Goal: Transaction & Acquisition: Purchase product/service

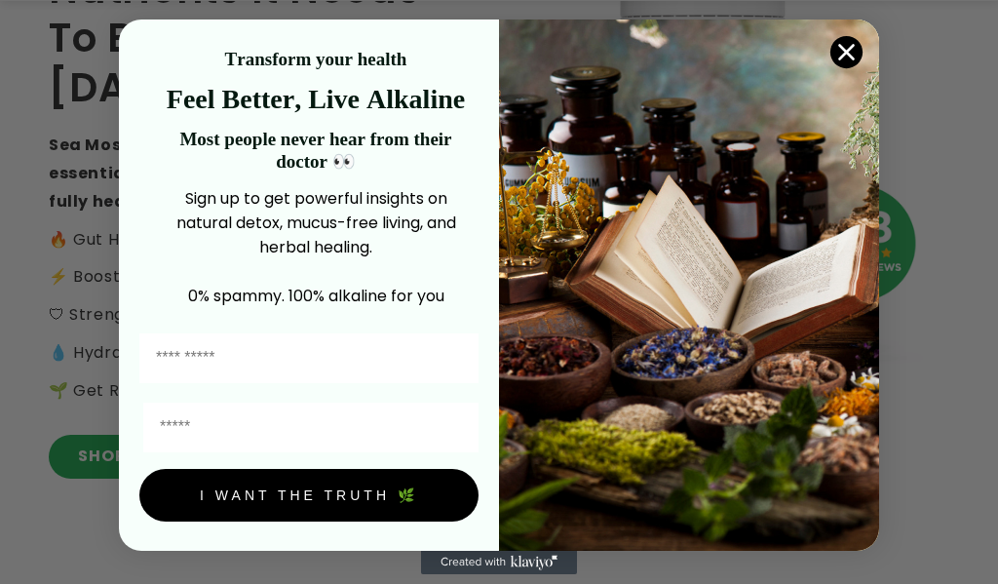
scroll to position [390, 0]
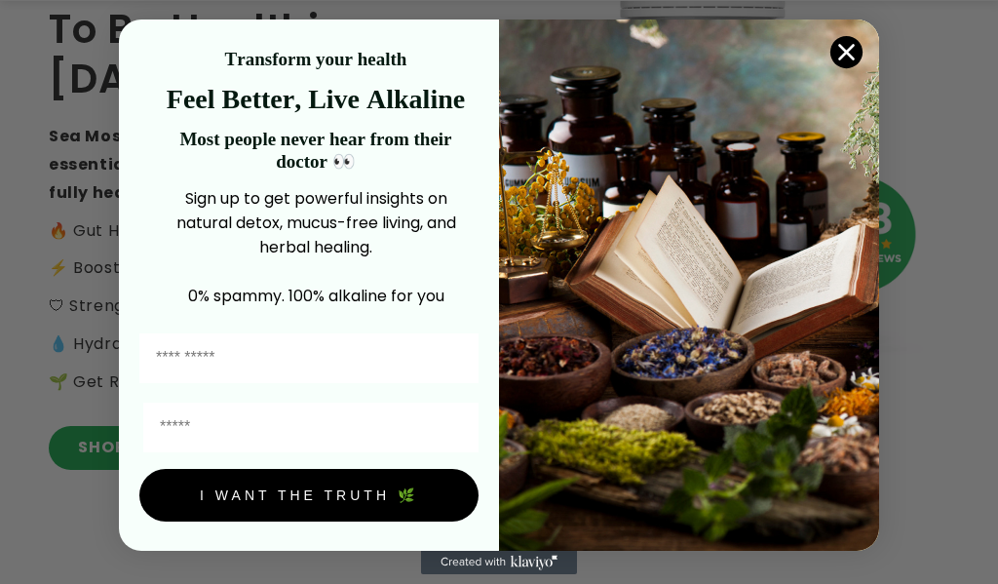
click at [840, 54] on icon "Close dialog" at bounding box center [847, 53] width 14 height 14
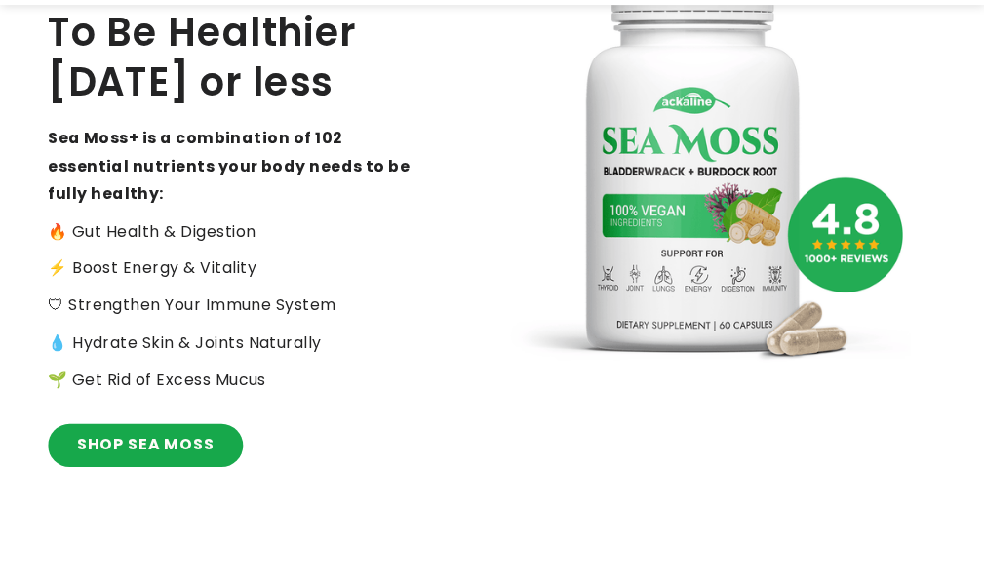
scroll to position [393, 0]
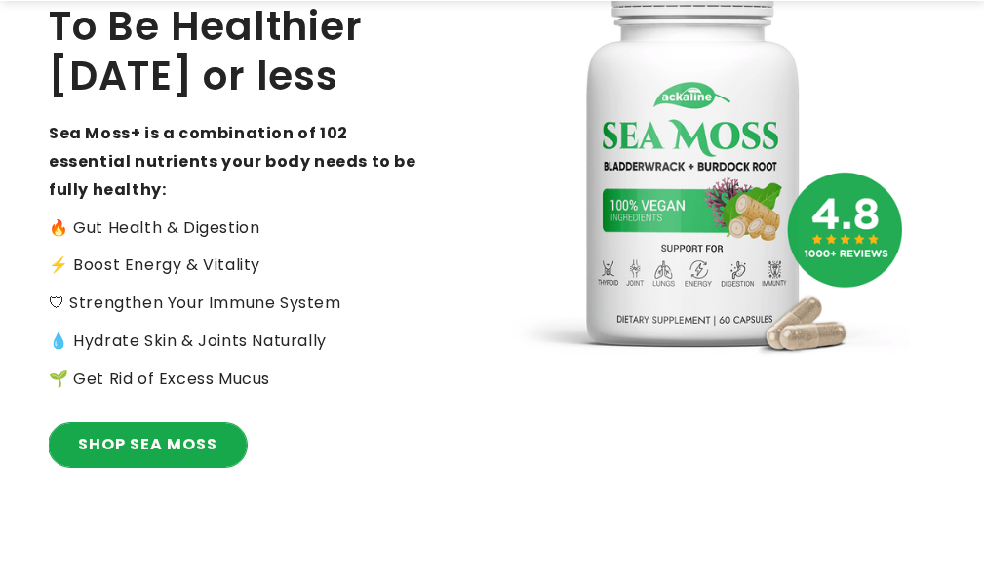
click at [106, 445] on link "SHOP SEA MOSS" at bounding box center [148, 445] width 198 height 44
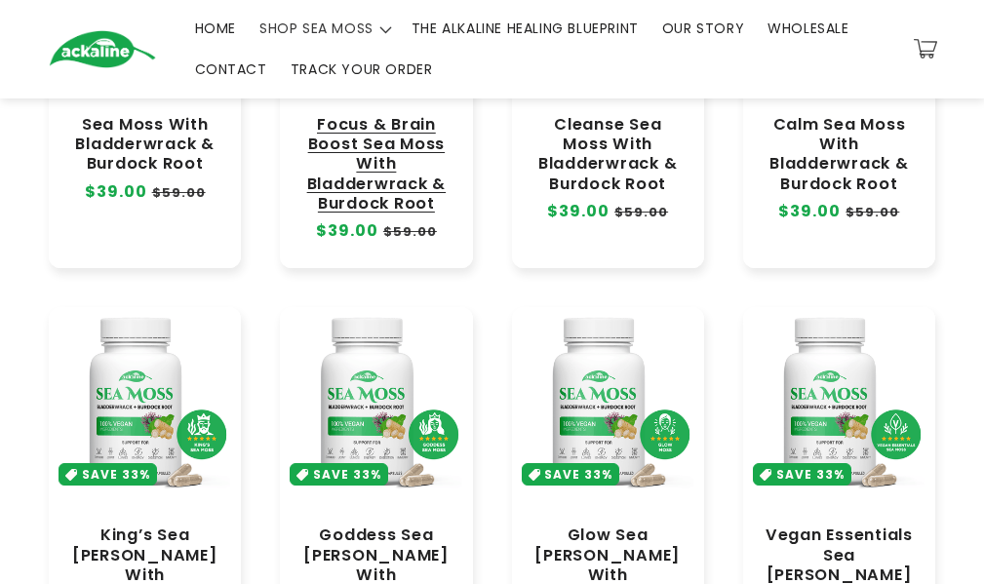
scroll to position [292, 0]
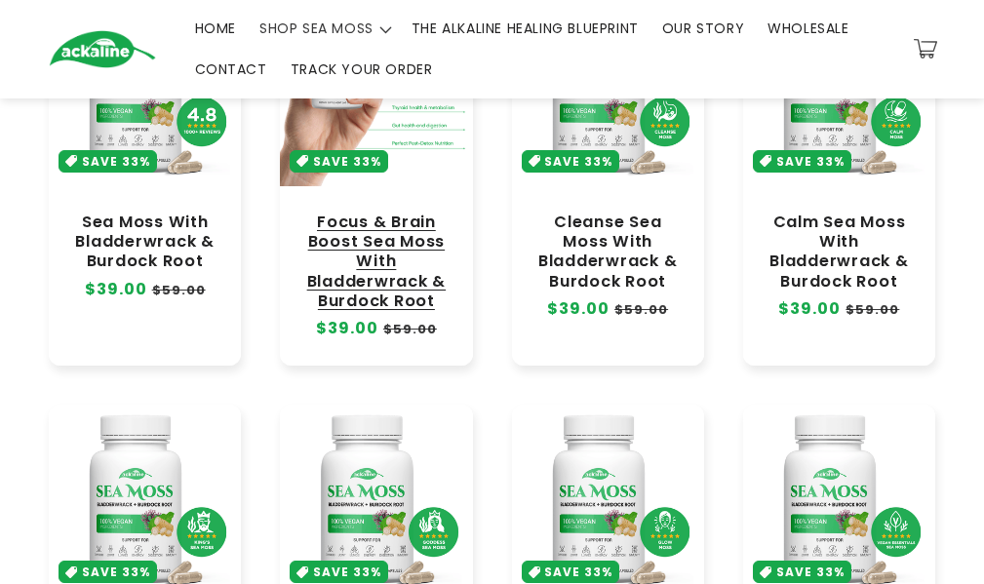
click at [416, 213] on link "Focus & Brain Boost Sea Moss With Bladderwrack & Burdock Root" at bounding box center [375, 262] width 153 height 98
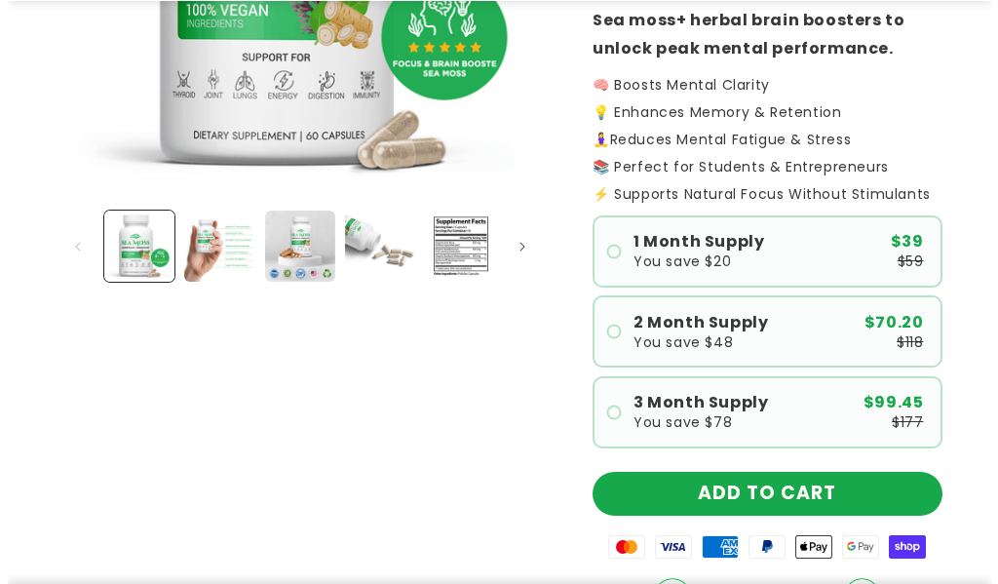
scroll to position [487, 0]
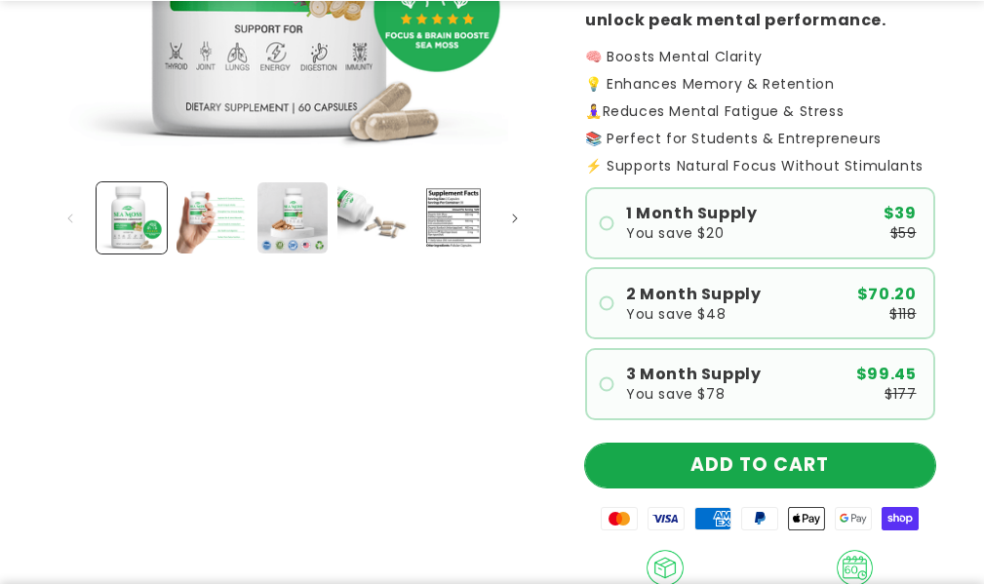
click at [778, 453] on button "ADD TO CART" at bounding box center [760, 466] width 350 height 44
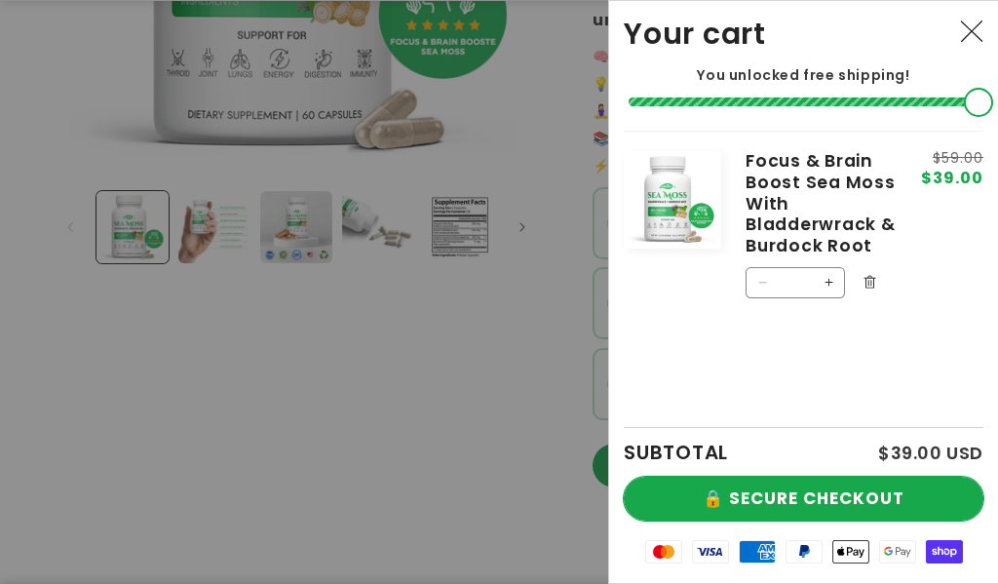
click at [900, 494] on button "🔒 SECURE CHECKOUT" at bounding box center [804, 499] width 360 height 44
